Goal: Task Accomplishment & Management: Use online tool/utility

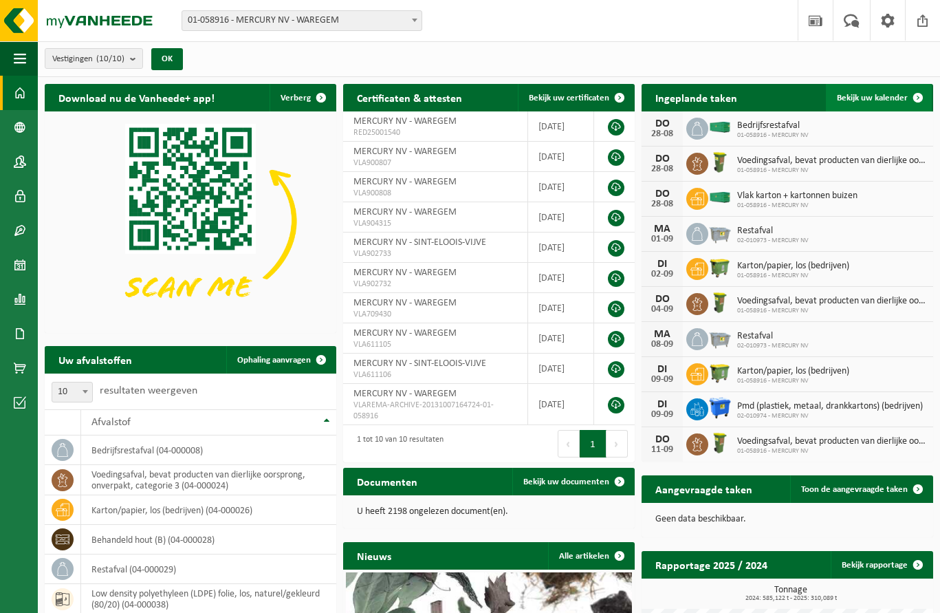
click at [923, 98] on span at bounding box center [919, 98] width 28 height 28
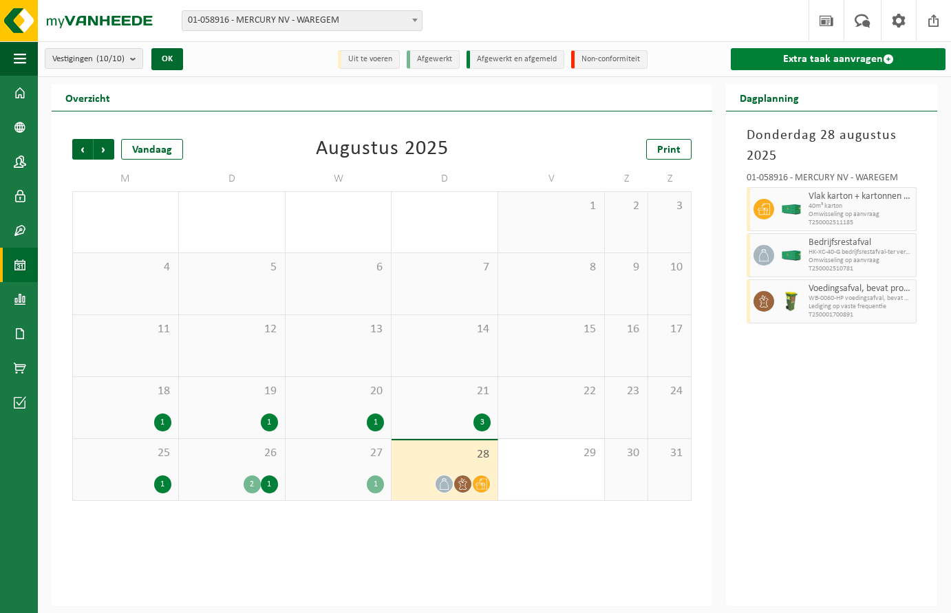
click at [884, 58] on span at bounding box center [888, 59] width 11 height 11
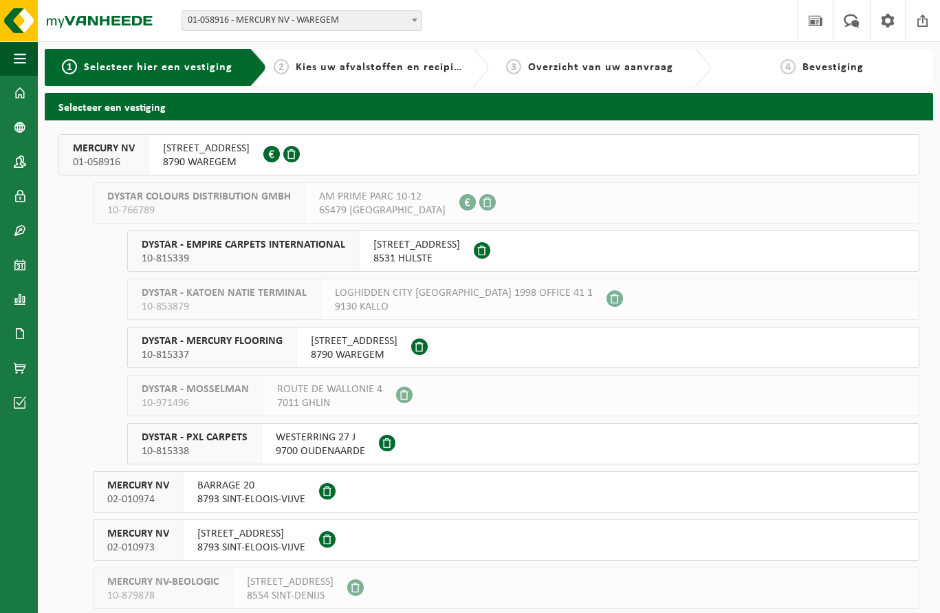
click at [191, 206] on span "10-766789" at bounding box center [199, 211] width 184 height 14
click at [173, 150] on span "STEENOVENSTRAAT 38" at bounding box center [206, 149] width 87 height 14
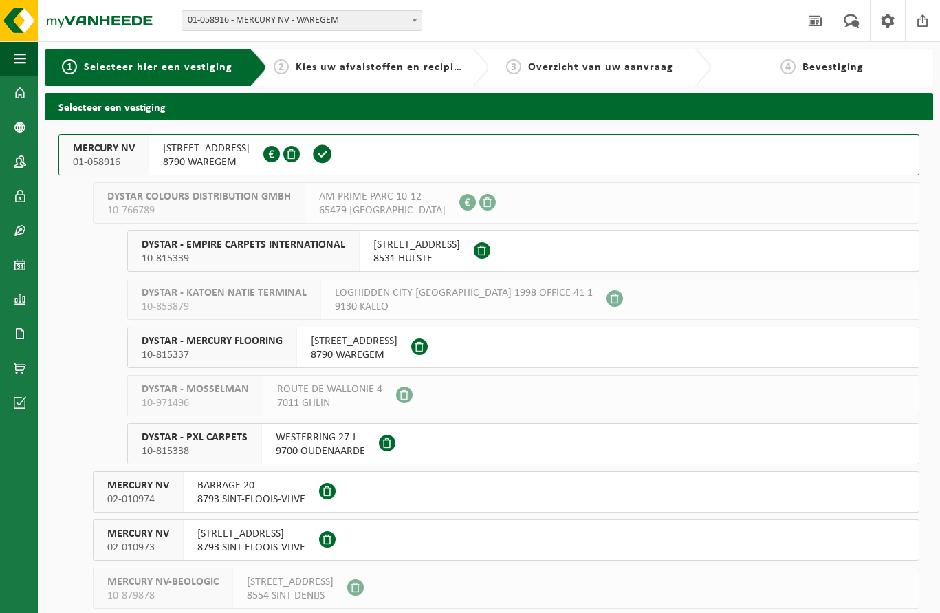
click at [173, 150] on span "STEENOVENSTRAAT 38" at bounding box center [206, 149] width 87 height 14
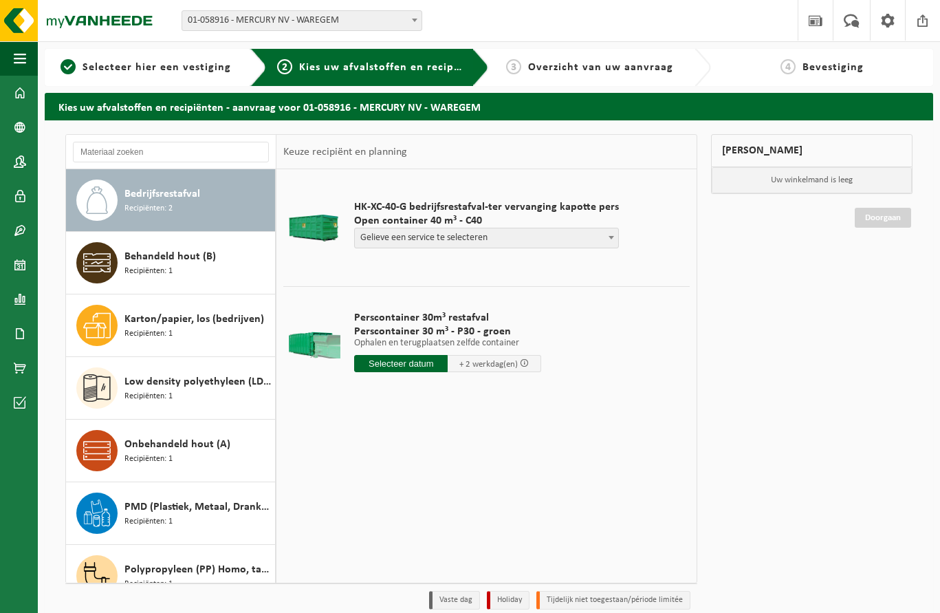
click at [404, 235] on span "Gelieve een service te selecteren" at bounding box center [486, 237] width 263 height 19
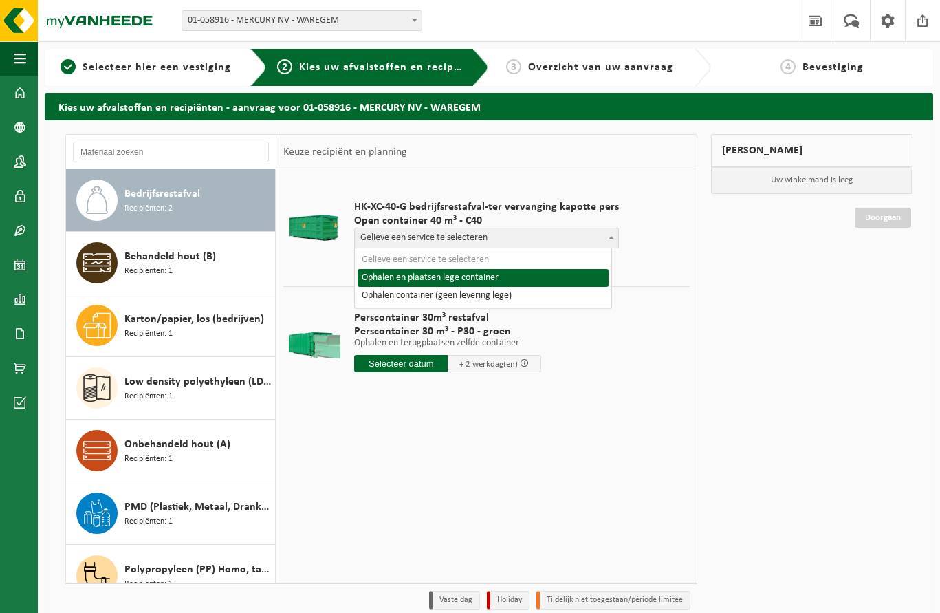
select select "P2PL-VEL-055328_HK-XC-40-GN-00_04-000008_46"
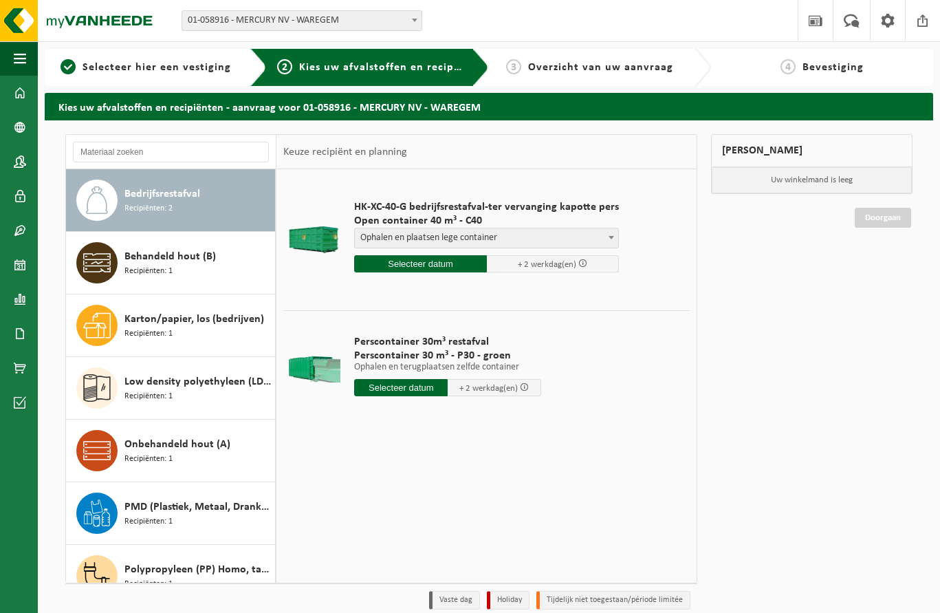
click at [437, 263] on input "text" at bounding box center [420, 263] width 133 height 17
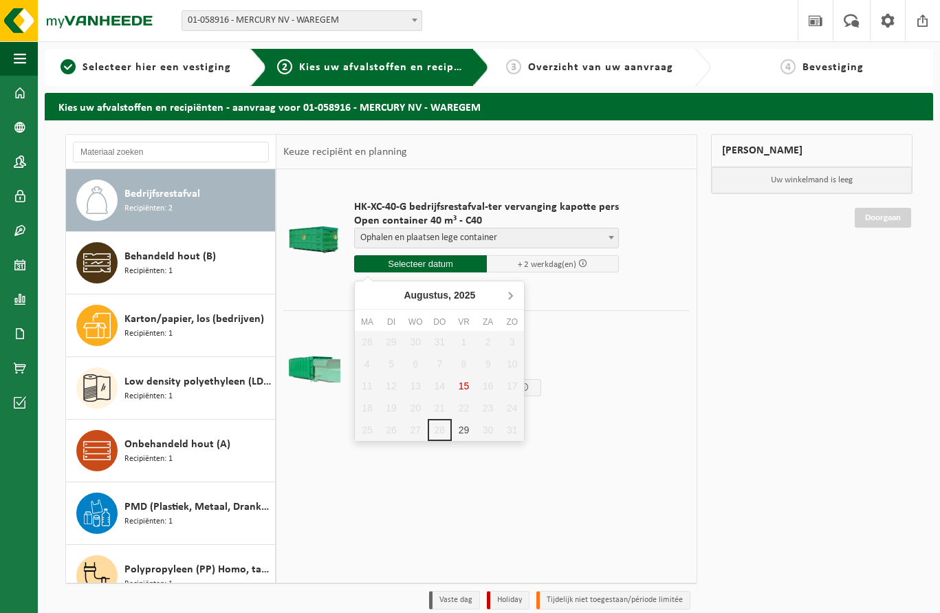
click at [510, 297] on icon at bounding box center [510, 295] width 3 height 7
click at [367, 342] on div "1" at bounding box center [367, 342] width 24 height 22
type input "Van 2025-09-01"
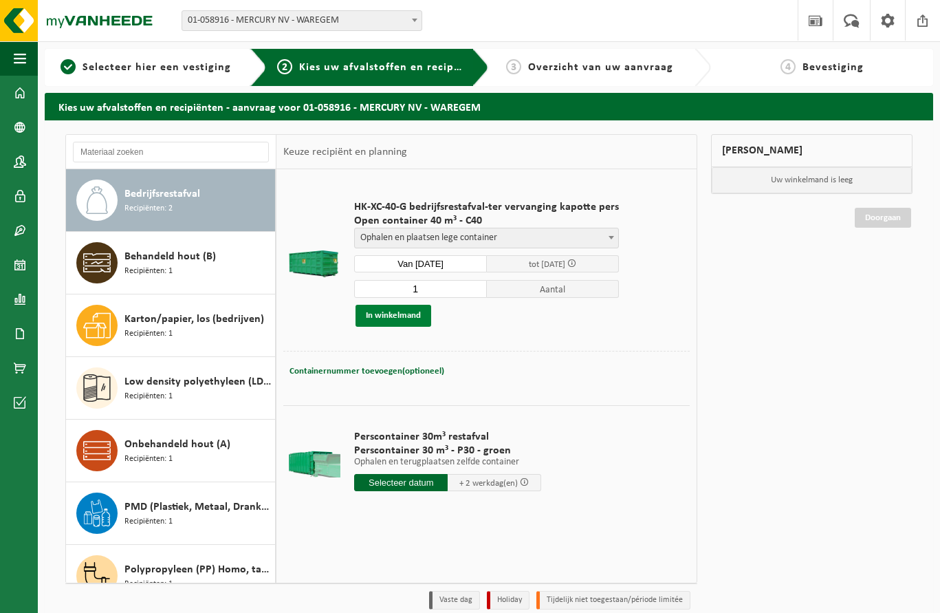
click at [398, 314] on button "In winkelmand" at bounding box center [394, 316] width 76 height 22
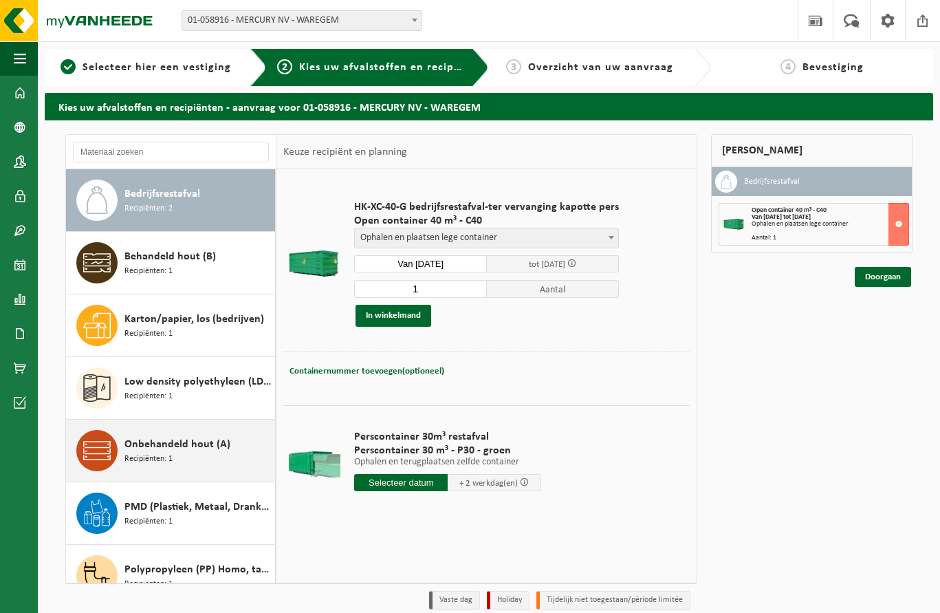
click at [167, 461] on span "Recipiënten: 1" at bounding box center [149, 459] width 48 height 13
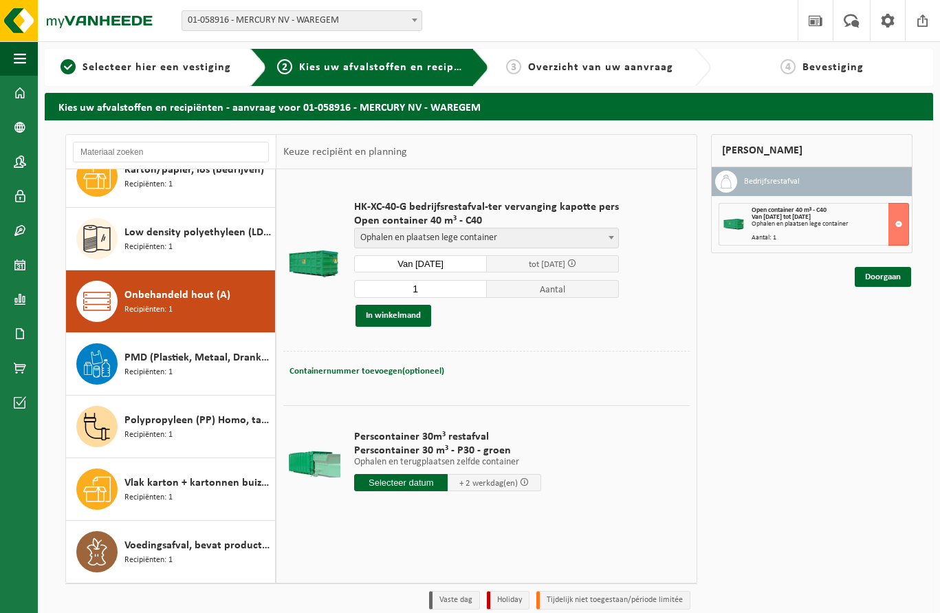
click at [167, 461] on div "Bedrijfsrestafval Recipiënten: 2 Behandeld hout (B) Recipiënten: 1 Karton/papie…" at bounding box center [171, 375] width 211 height 413
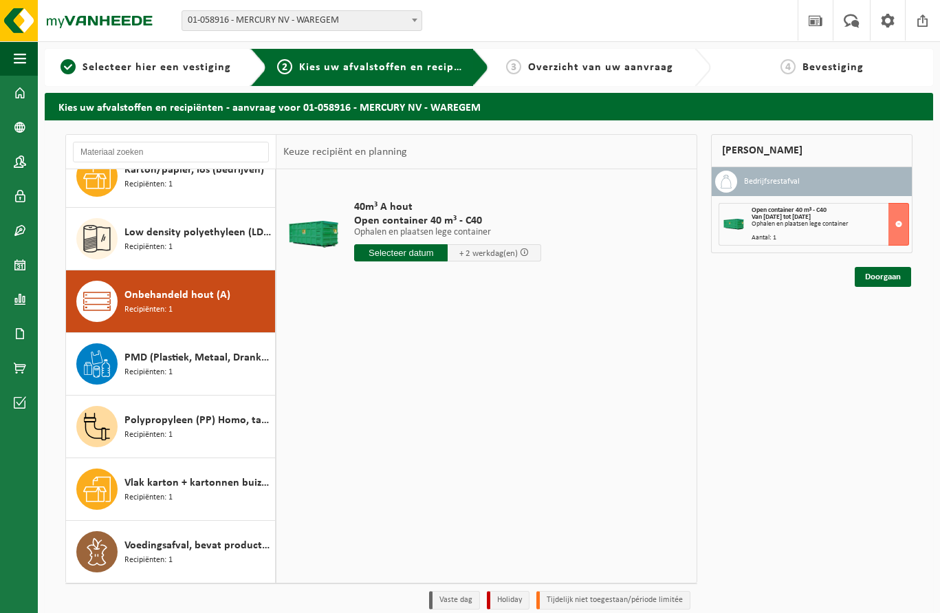
click at [415, 253] on input "text" at bounding box center [401, 252] width 94 height 17
click at [515, 283] on icon at bounding box center [510, 284] width 22 height 22
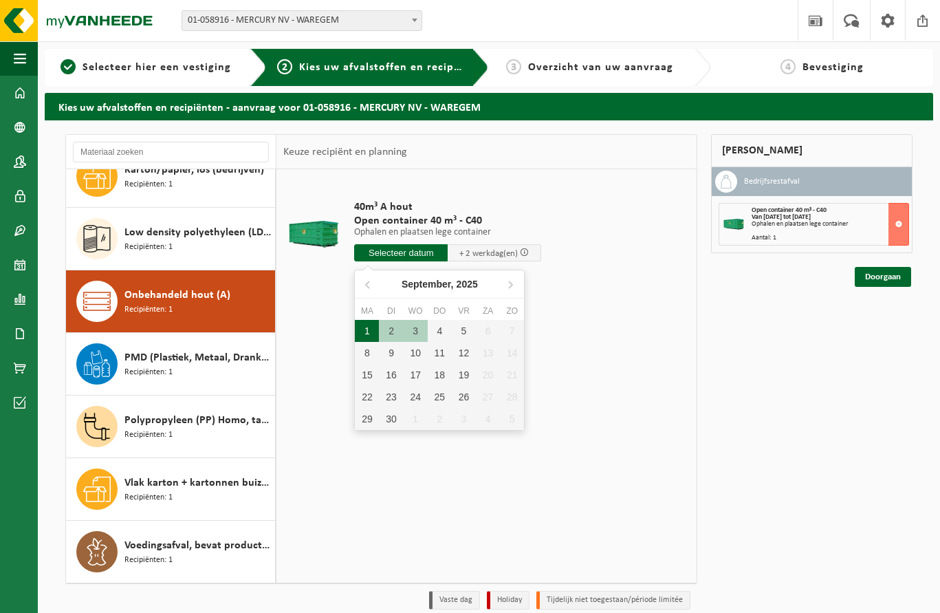
click at [365, 333] on div "1" at bounding box center [367, 331] width 24 height 22
type input "Van 2025-09-01"
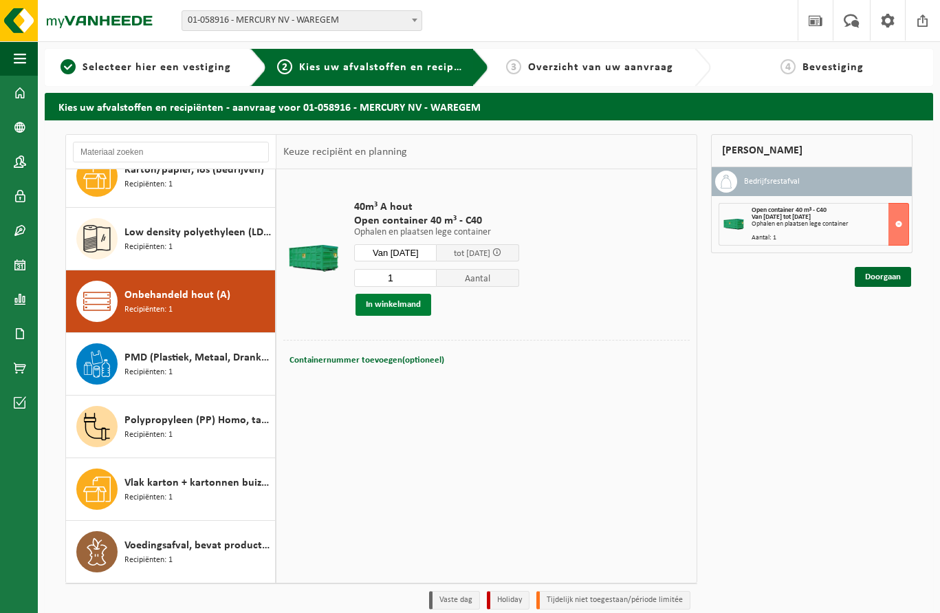
click at [396, 305] on button "In winkelmand" at bounding box center [394, 305] width 76 height 22
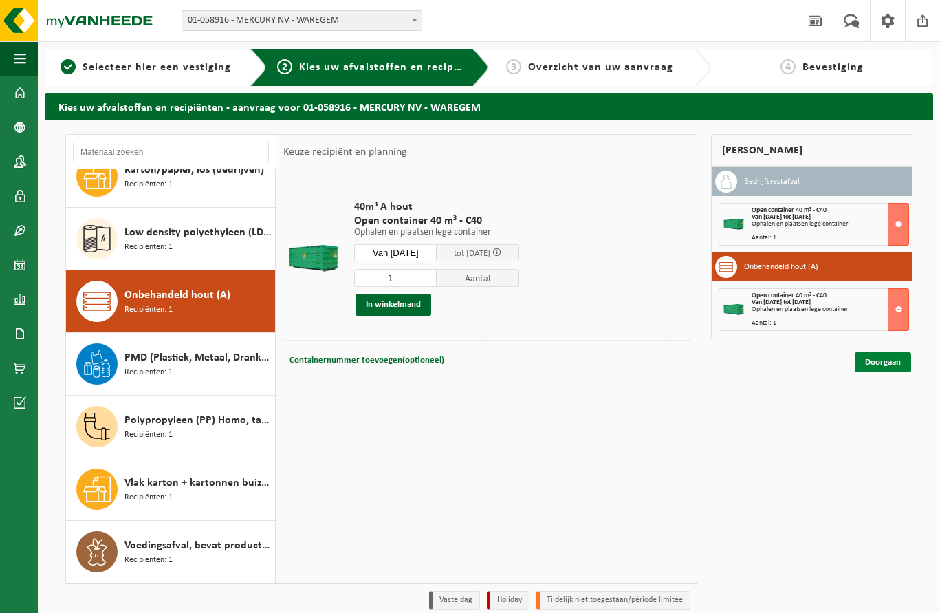
click at [890, 360] on link "Doorgaan" at bounding box center [883, 362] width 56 height 20
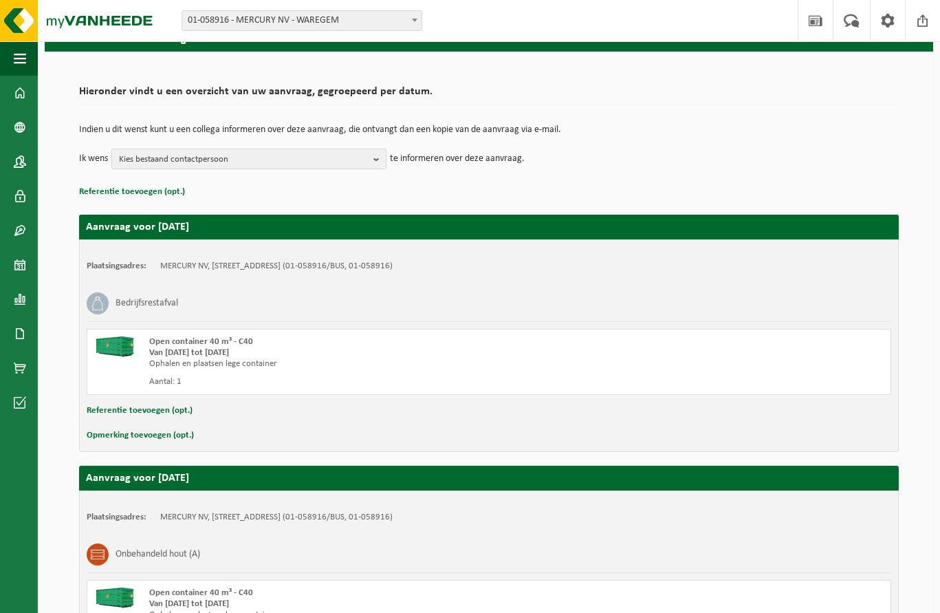
scroll to position [228, 0]
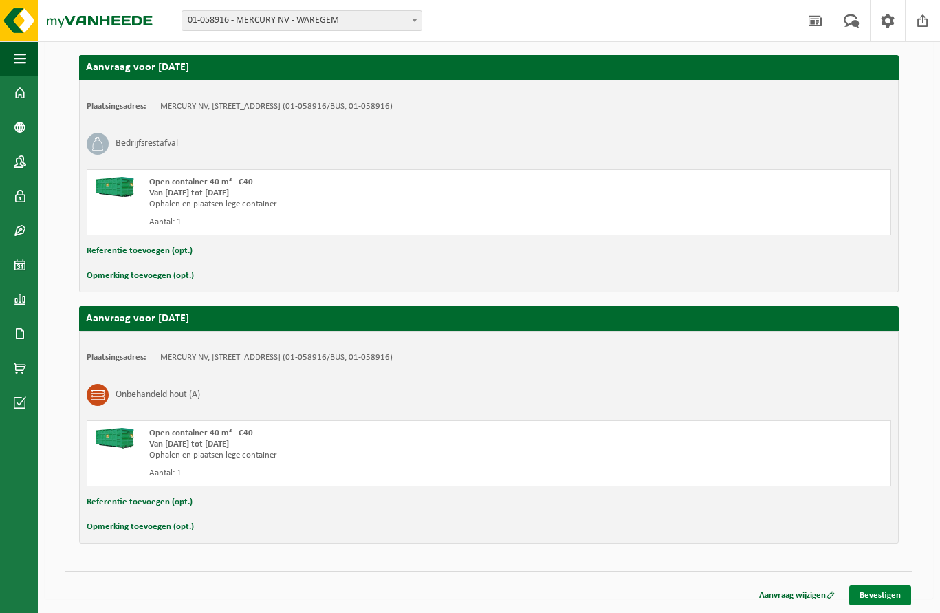
click at [882, 594] on link "Bevestigen" at bounding box center [881, 595] width 62 height 20
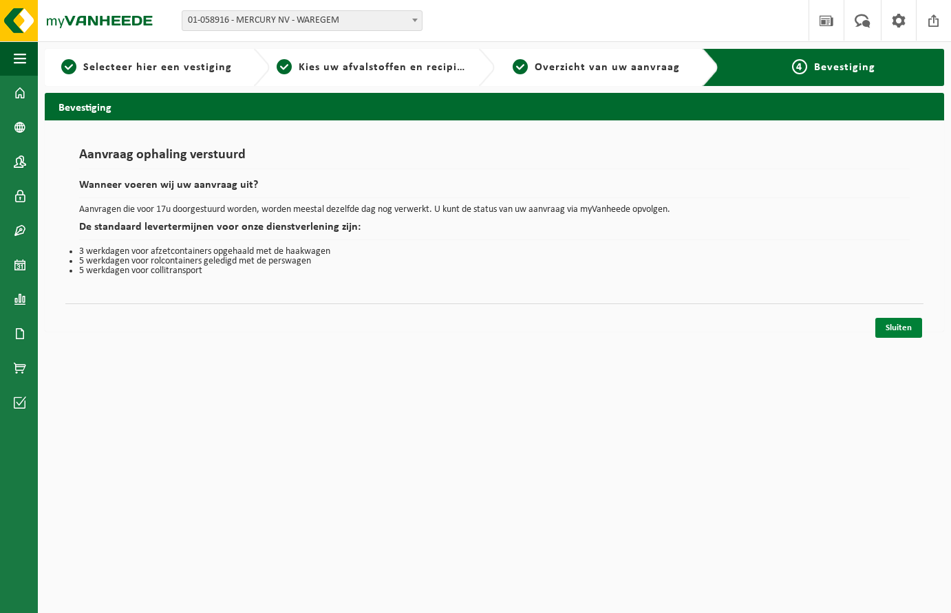
click at [909, 328] on link "Sluiten" at bounding box center [898, 328] width 47 height 20
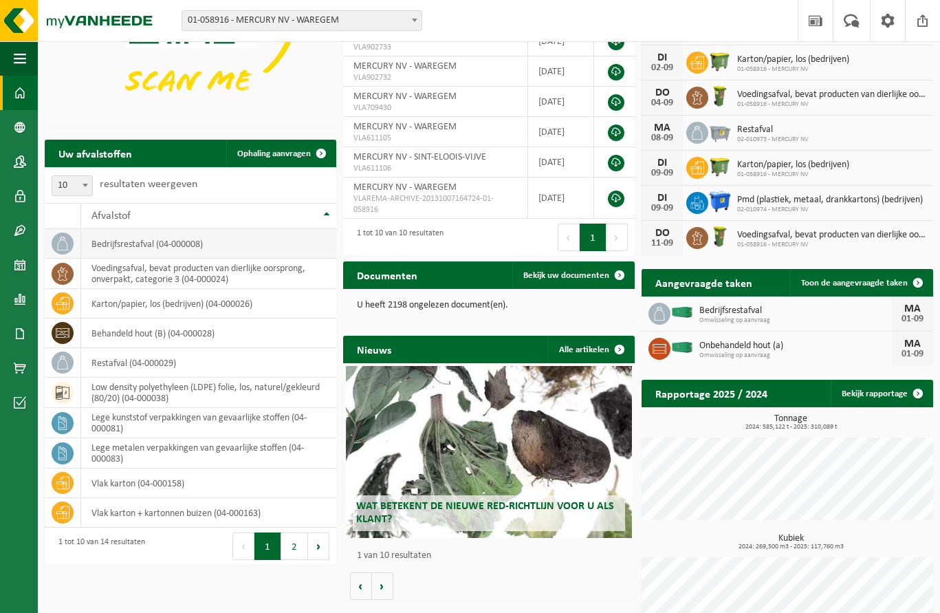
scroll to position [246, 0]
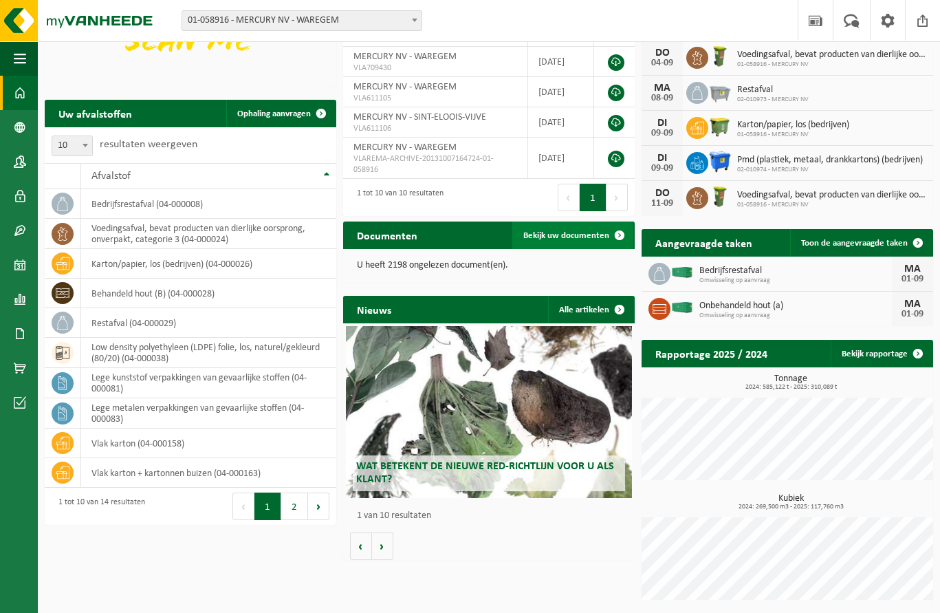
click at [566, 231] on span "Bekijk uw documenten" at bounding box center [567, 235] width 86 height 9
